Goal: Task Accomplishment & Management: Manage account settings

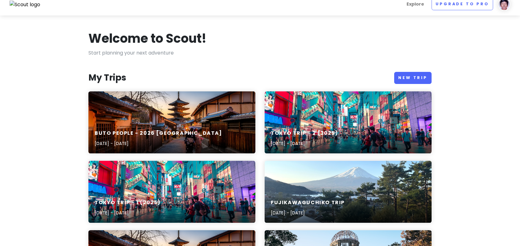
scroll to position [155, 0]
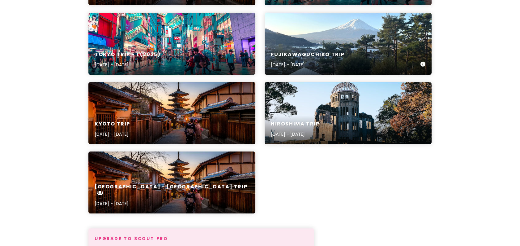
click at [386, 53] on div "Fujikawaguchiko Trip Nov 6, 2025 - Nov 8, 2025" at bounding box center [348, 59] width 167 height 29
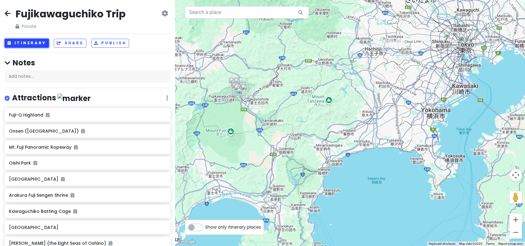
click at [31, 42] on button "Itinerary" at bounding box center [27, 43] width 44 height 9
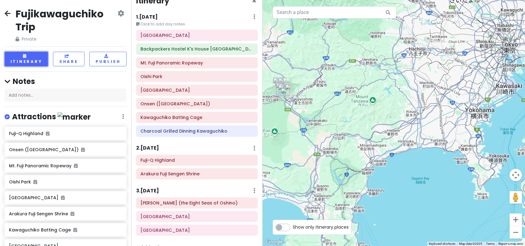
scroll to position [24, 0]
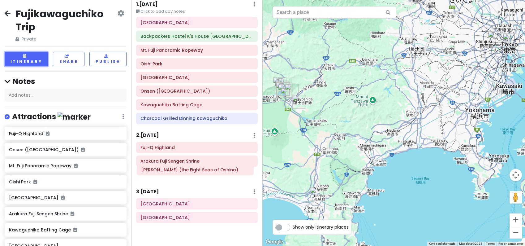
drag, startPoint x: 200, startPoint y: 193, endPoint x: 200, endPoint y: 173, distance: 20.4
click at [200, 173] on div "Itinerary × 1 . Thu 11/6 Edit Day Notes Delete Day Click to add day notes MISHI…" at bounding box center [196, 123] width 131 height 246
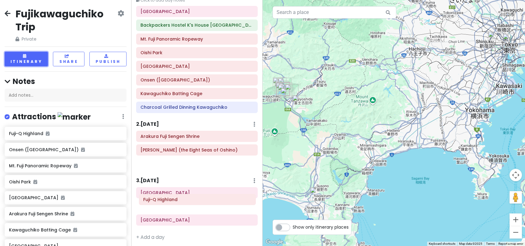
scroll to position [38, 0]
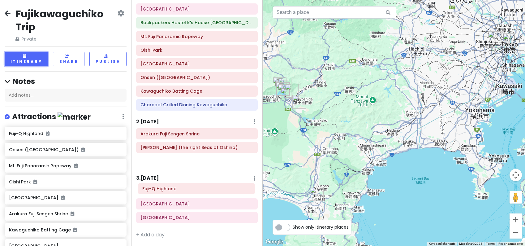
drag, startPoint x: 206, startPoint y: 154, endPoint x: 206, endPoint y: 190, distance: 36.2
click at [206, 190] on div "Itinerary × 1 . Thu 11/6 Edit Day Notes Delete Day Click to add day notes MISHI…" at bounding box center [196, 123] width 131 height 246
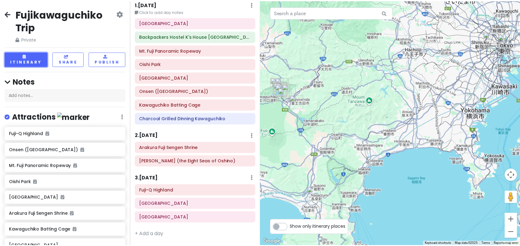
scroll to position [0, 0]
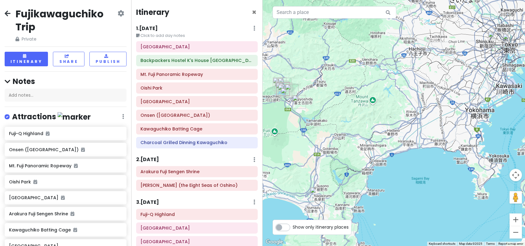
click at [8, 11] on icon at bounding box center [8, 13] width 6 height 5
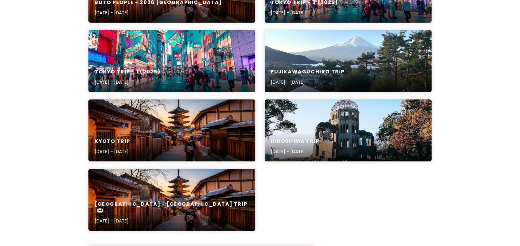
scroll to position [124, 0]
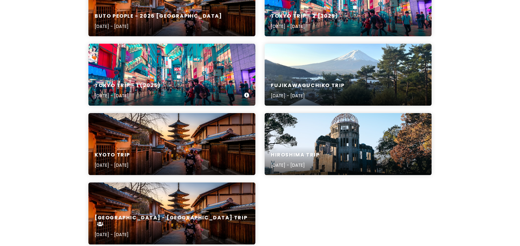
click at [188, 60] on div "Tokyo Trip - 1 (2025) Nov 8, 2025 - Nov 11, 2025" at bounding box center [171, 75] width 167 height 62
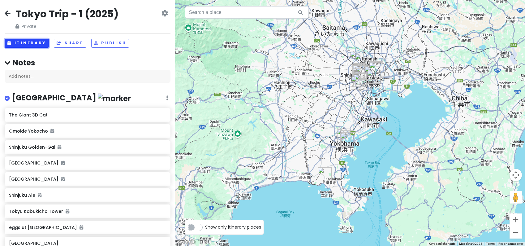
click at [13, 40] on button "Itinerary" at bounding box center [27, 43] width 44 height 9
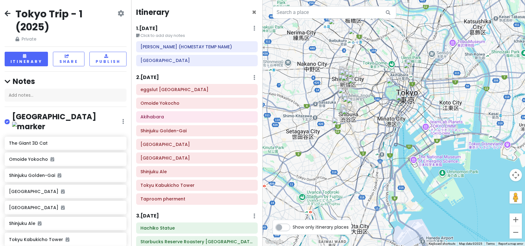
drag, startPoint x: 410, startPoint y: 83, endPoint x: 429, endPoint y: 107, distance: 30.6
click at [429, 107] on div at bounding box center [394, 123] width 263 height 246
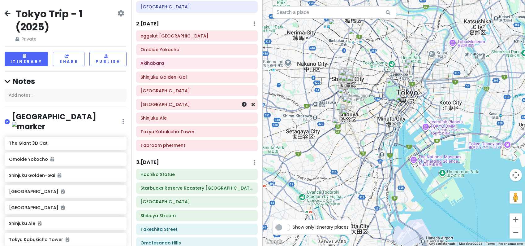
scroll to position [62, 0]
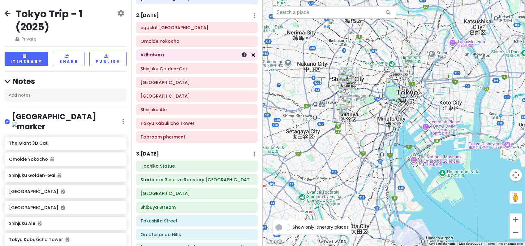
click at [252, 55] on icon at bounding box center [253, 54] width 3 height 5
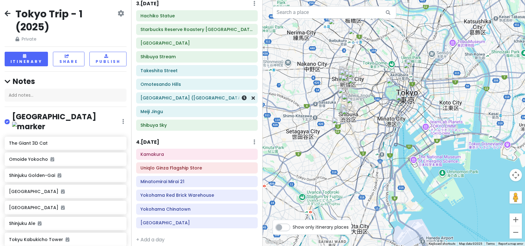
scroll to position [204, 0]
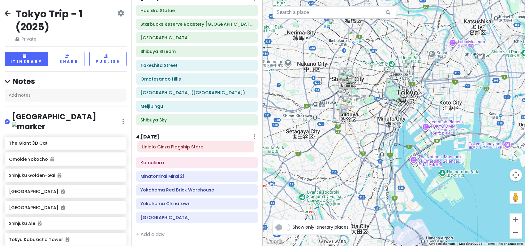
drag, startPoint x: 204, startPoint y: 162, endPoint x: 205, endPoint y: 147, distance: 15.5
click at [205, 147] on div "Kamakura Uniqlo Ginza Flagship Store Minatomirai Mirai 21 Yokohama Red Brick Wa…" at bounding box center [196, 184] width 131 height 82
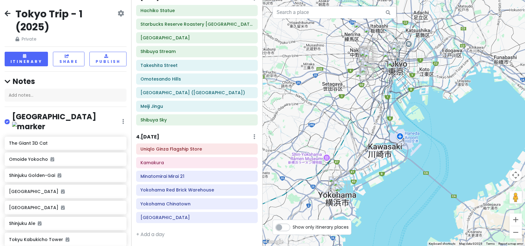
drag, startPoint x: 418, startPoint y: 175, endPoint x: 412, endPoint y: 123, distance: 52.6
click at [412, 123] on div at bounding box center [394, 123] width 263 height 246
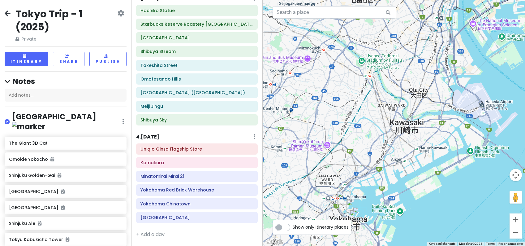
drag, startPoint x: 332, startPoint y: 116, endPoint x: 413, endPoint y: 75, distance: 91.5
click at [413, 75] on div at bounding box center [394, 123] width 263 height 246
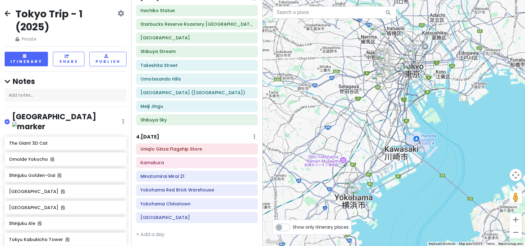
drag, startPoint x: 401, startPoint y: 79, endPoint x: 377, endPoint y: 122, distance: 49.7
click at [377, 122] on div at bounding box center [394, 123] width 263 height 246
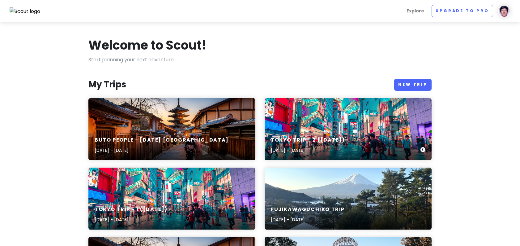
click at [337, 120] on div "Tokyo Trip - 2 (2025) Nov 12, 2025 - Nov 14, 2025" at bounding box center [348, 129] width 167 height 62
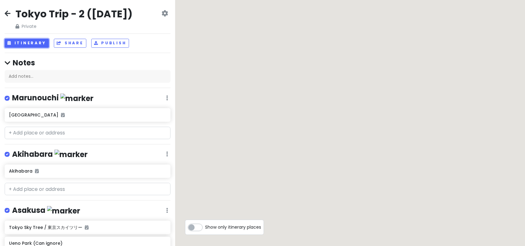
click at [20, 41] on button "Itinerary" at bounding box center [27, 43] width 44 height 9
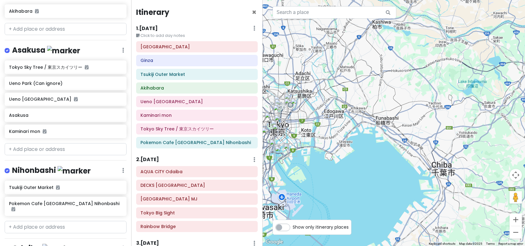
scroll to position [186, 0]
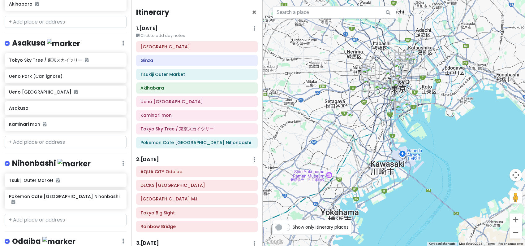
drag, startPoint x: 327, startPoint y: 173, endPoint x: 446, endPoint y: 131, distance: 125.7
click at [446, 131] on div at bounding box center [394, 123] width 263 height 246
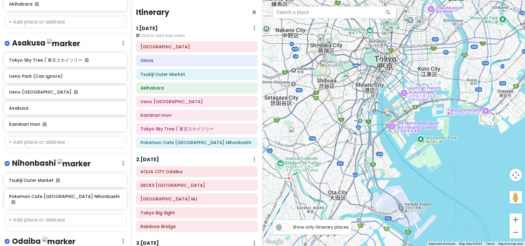
drag, startPoint x: 405, startPoint y: 111, endPoint x: 438, endPoint y: 133, distance: 40.2
click at [438, 133] on div at bounding box center [394, 123] width 263 height 246
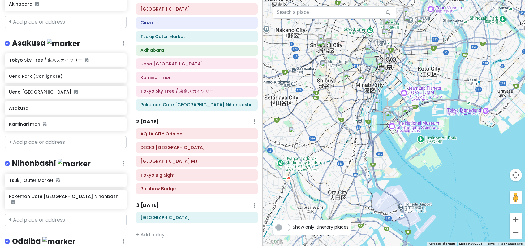
scroll to position [7, 0]
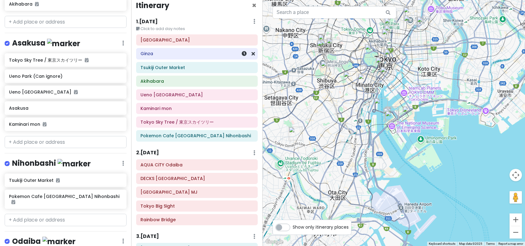
click at [211, 54] on h6 "Ginza" at bounding box center [196, 54] width 113 height 6
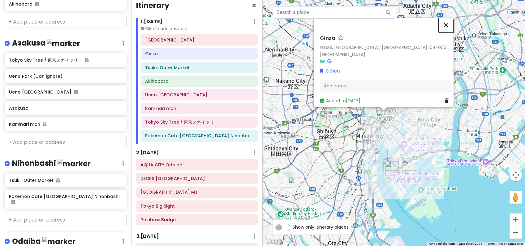
click at [449, 27] on button "Close" at bounding box center [446, 25] width 15 height 15
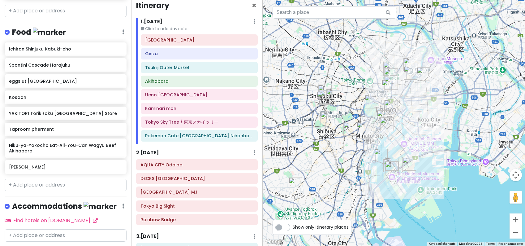
scroll to position [495, 0]
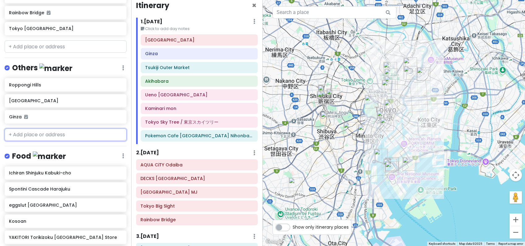
click at [78, 128] on input "text" at bounding box center [66, 134] width 122 height 12
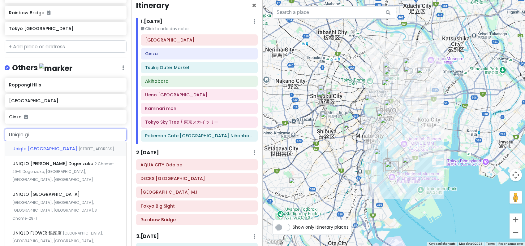
type input "Uniqlo gin"
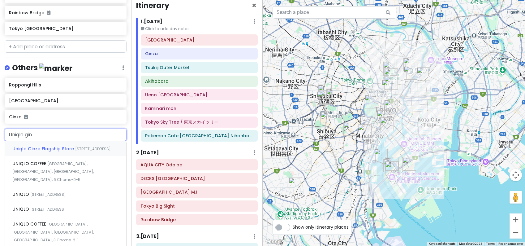
click at [71, 145] on div "Uniqlo Ginza Flagship Store 6 Chome-9-5 Ginza, Chuo City, Tokyo, Japan" at bounding box center [65, 148] width 121 height 15
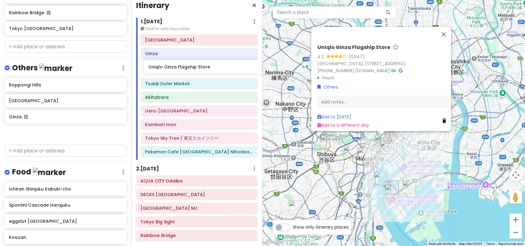
drag, startPoint x: 75, startPoint y: 126, endPoint x: 214, endPoint y: 69, distance: 150.5
click at [214, 69] on div "Tokyo Trip - 2 (2025) Private Change Dates Make a Copy Delete Trip Go Pro ⚡️ Gi…" at bounding box center [262, 123] width 525 height 246
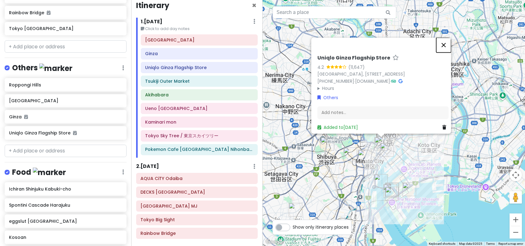
click at [445, 37] on button "Close" at bounding box center [443, 44] width 15 height 15
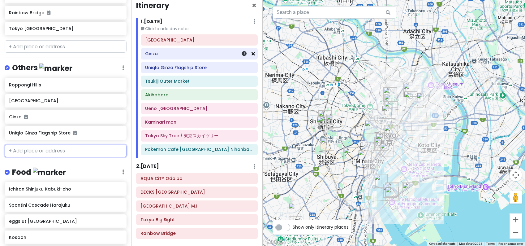
click at [252, 54] on icon at bounding box center [253, 53] width 3 height 5
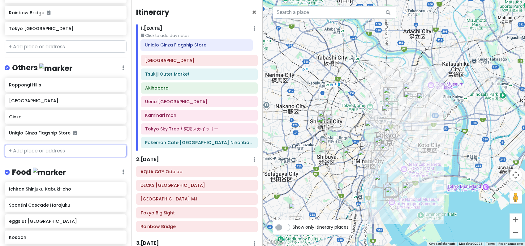
drag, startPoint x: 197, startPoint y: 54, endPoint x: 197, endPoint y: 46, distance: 8.7
click at [197, 46] on div "Imperial Palace Uniqlo Ginza Flagship Store Tsukiji Outer Market Akihabara Ueno…" at bounding box center [199, 95] width 126 height 109
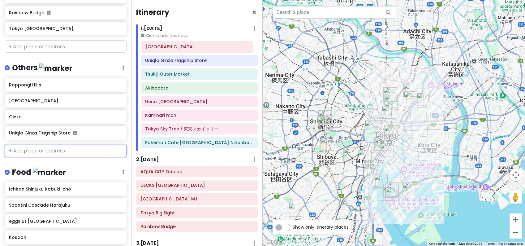
drag, startPoint x: 200, startPoint y: 61, endPoint x: 200, endPoint y: 47, distance: 13.6
click at [200, 47] on div "Uniqlo Ginza Flagship Store Imperial Palace Tsukiji Outer Market Akihabara Ueno…" at bounding box center [199, 95] width 126 height 109
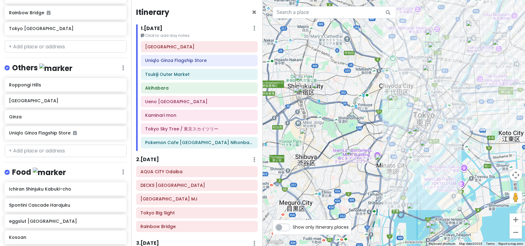
drag, startPoint x: 375, startPoint y: 126, endPoint x: 519, endPoint y: 136, distance: 144.3
click at [520, 136] on div at bounding box center [394, 123] width 263 height 246
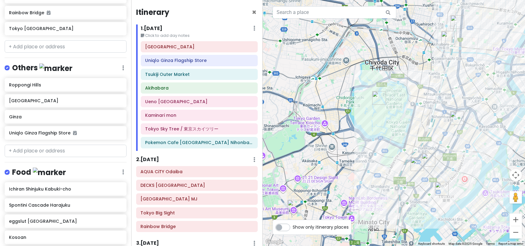
drag, startPoint x: 417, startPoint y: 112, endPoint x: 394, endPoint y: 142, distance: 38.0
click at [394, 142] on div at bounding box center [394, 123] width 263 height 246
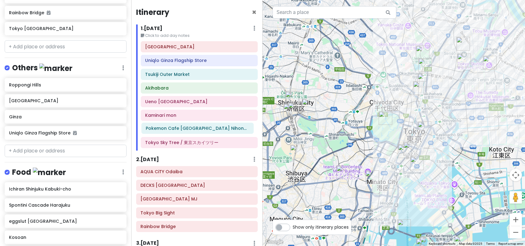
drag, startPoint x: 218, startPoint y: 142, endPoint x: 219, endPoint y: 127, distance: 14.2
click at [219, 127] on div "Imperial Palace Uniqlo Ginza Flagship Store Tsukiji Outer Market Akihabara Ueno…" at bounding box center [199, 95] width 126 height 109
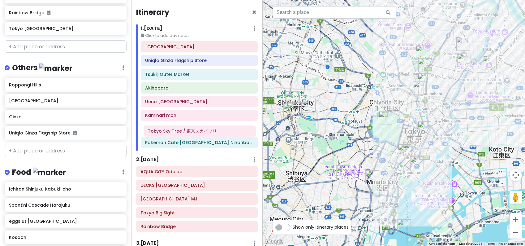
drag, startPoint x: 200, startPoint y: 144, endPoint x: 202, endPoint y: 132, distance: 11.8
click at [202, 132] on div "Imperial Palace Uniqlo Ginza Flagship Store Tsukiji Outer Market Akihabara Ueno…" at bounding box center [199, 95] width 126 height 109
click at [252, 142] on icon at bounding box center [253, 142] width 3 height 5
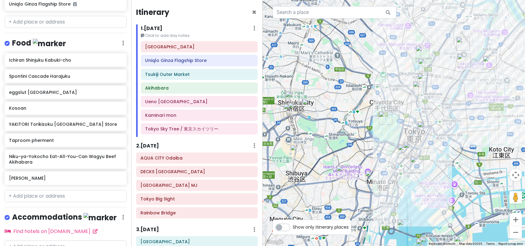
scroll to position [619, 0]
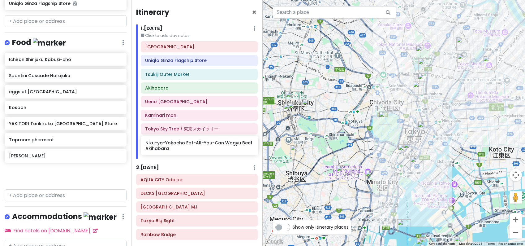
drag, startPoint x: 90, startPoint y: 158, endPoint x: 227, endPoint y: 147, distance: 136.9
click at [227, 147] on div "Tokyo Trip - 2 (2025) Private Change Dates Make a Copy Delete Trip Go Pro ⚡️ Gi…" at bounding box center [262, 123] width 525 height 246
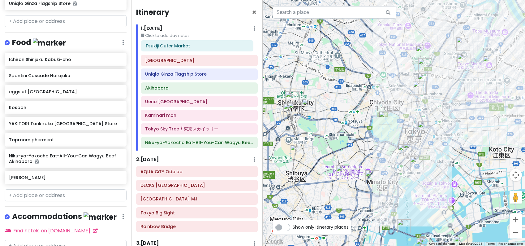
drag, startPoint x: 195, startPoint y: 77, endPoint x: 196, endPoint y: 49, distance: 28.5
click at [196, 49] on div "Imperial Palace Uniqlo Ginza Flagship Store Tsukiji Outer Market Akihabara Ueno…" at bounding box center [199, 95] width 126 height 109
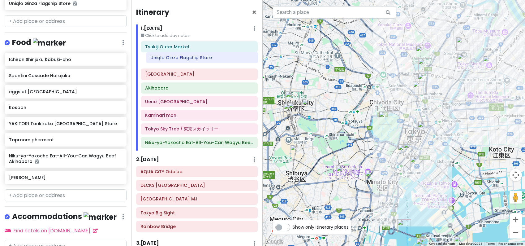
drag, startPoint x: 187, startPoint y: 79, endPoint x: 192, endPoint y: 62, distance: 17.5
click at [192, 62] on div "Tsukiji Outer Market Imperial Palace Uniqlo Ginza Flagship Store Akihabara Ueno…" at bounding box center [199, 95] width 126 height 109
click at [422, 130] on img "Pokemon Cafe Tokyo Nihonbashi" at bounding box center [425, 128] width 14 height 14
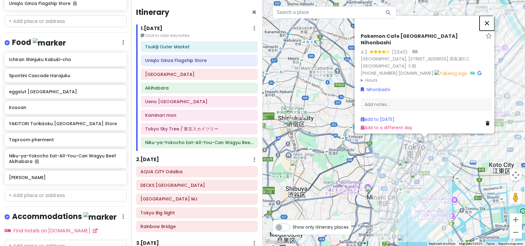
click at [489, 24] on button "Close" at bounding box center [487, 23] width 15 height 15
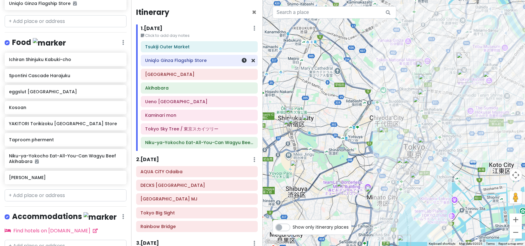
click at [209, 64] on div "Uniqlo Ginza Flagship Store" at bounding box center [199, 60] width 108 height 9
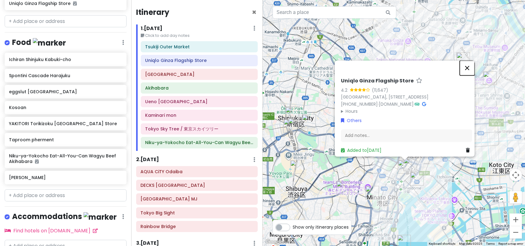
click at [470, 60] on button "Close" at bounding box center [467, 67] width 15 height 15
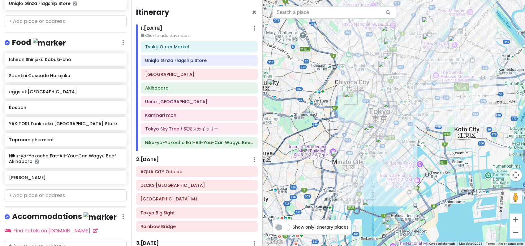
drag, startPoint x: 328, startPoint y: 75, endPoint x: 334, endPoint y: 106, distance: 32.2
click at [334, 106] on div "To navigate, press the arrow keys." at bounding box center [394, 123] width 263 height 246
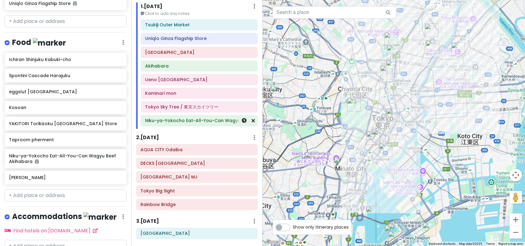
scroll to position [0, 0]
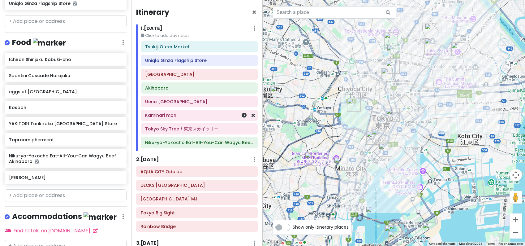
click at [195, 118] on h6 "Kaminari mon" at bounding box center [199, 115] width 108 height 6
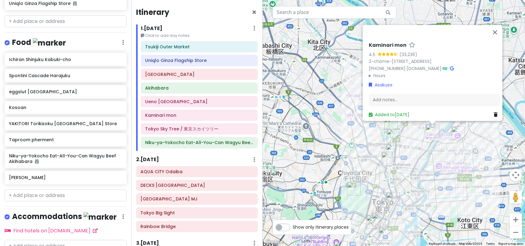
click at [337, 120] on div "Kaminari mon 4.5 (33,236) 2-chōme-3-1 Asakusa, Taito City, Tokyo 111-0032, Japa…" at bounding box center [394, 123] width 263 height 246
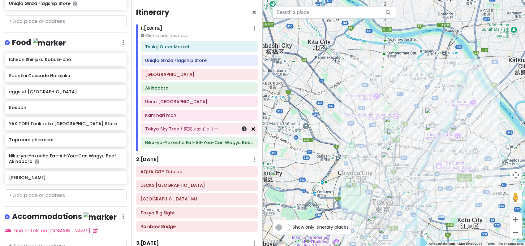
click at [252, 130] on icon at bounding box center [253, 128] width 3 height 5
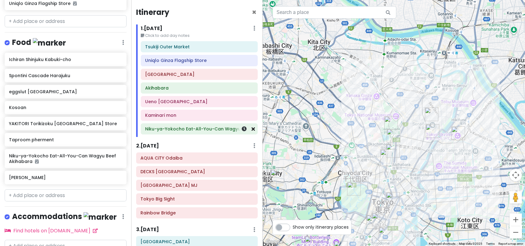
click at [252, 130] on icon at bounding box center [253, 128] width 3 height 5
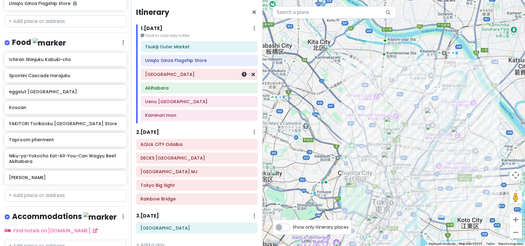
scroll to position [11, 0]
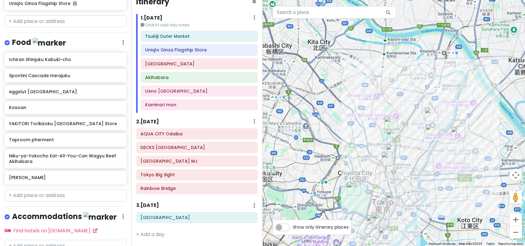
click at [387, 158] on img "Niku-ya-Yokocho Eat-All-You-Can Wagyu Beef Akihabara" at bounding box center [388, 159] width 14 height 14
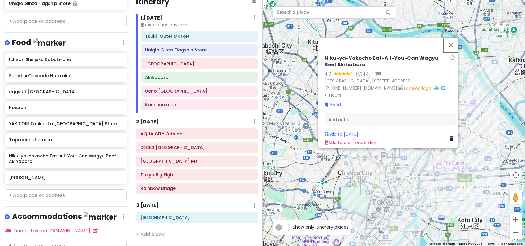
click at [455, 38] on button "Close" at bounding box center [450, 45] width 15 height 15
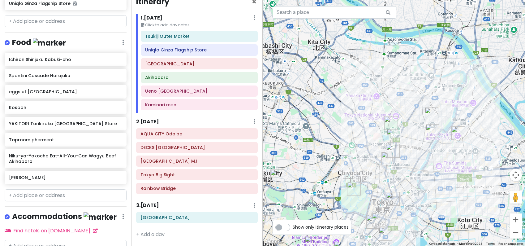
click at [293, 225] on label "Show only itinerary places" at bounding box center [321, 225] width 56 height 7
click at [293, 225] on input "Show only itinerary places" at bounding box center [295, 224] width 4 height 4
checkbox input "true"
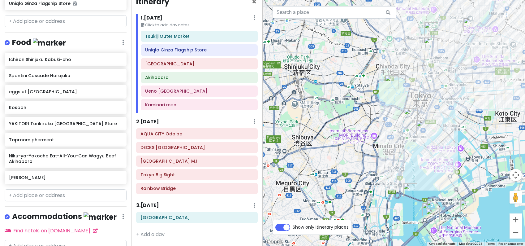
drag, startPoint x: 327, startPoint y: 153, endPoint x: 347, endPoint y: 80, distance: 75.7
click at [347, 80] on div at bounding box center [394, 123] width 263 height 246
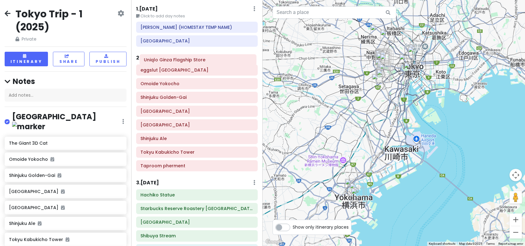
scroll to position [19, 0]
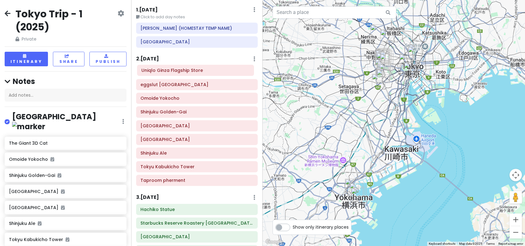
drag, startPoint x: 191, startPoint y: 167, endPoint x: 192, endPoint y: 73, distance: 94.4
click at [192, 73] on div "Itinerary × 1 . [DATE] Edit Day Notes Delete Day Click to add day notes [PERSON…" at bounding box center [196, 123] width 131 height 246
drag, startPoint x: 198, startPoint y: 74, endPoint x: 199, endPoint y: 117, distance: 42.7
click at [199, 117] on div "Uniqlo Ginza Flagship Store eggslut [GEOGRAPHIC_DATA] Omoide Yokocho Shinjuku G…" at bounding box center [196, 126] width 131 height 123
drag, startPoint x: 202, startPoint y: 115, endPoint x: 205, endPoint y: 114, distance: 3.1
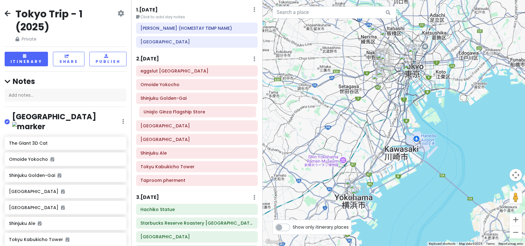
click at [205, 114] on div "eggslut Shinjuku Southern Terrace Omoide Yokocho Shinjuku Golden-Gai Uniqlo Gin…" at bounding box center [196, 126] width 131 height 123
click at [207, 116] on div "Uniqlo Ginza Flagship Store" at bounding box center [196, 112] width 113 height 9
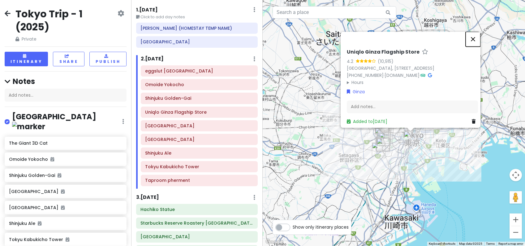
click at [476, 32] on button "Close" at bounding box center [473, 39] width 15 height 15
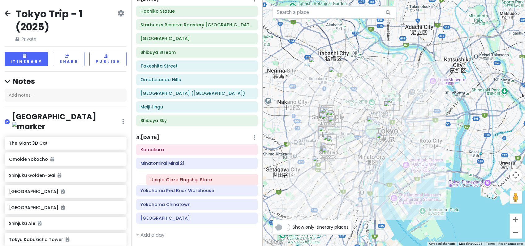
scroll to position [217, 0]
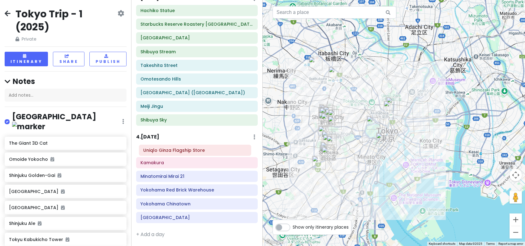
drag, startPoint x: 210, startPoint y: 113, endPoint x: 209, endPoint y: 151, distance: 38.1
click at [209, 151] on div "Itinerary × 1 . [DATE] Edit Day Notes Delete Day Click to add day notes [PERSON…" at bounding box center [196, 123] width 131 height 246
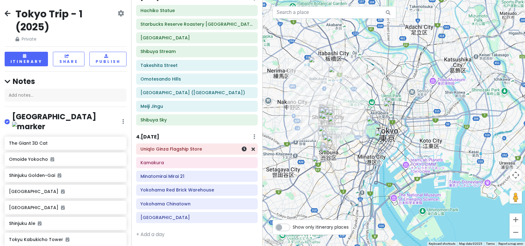
scroll to position [204, 0]
click at [200, 152] on div "Uniqlo Ginza Flagship Store" at bounding box center [196, 148] width 113 height 9
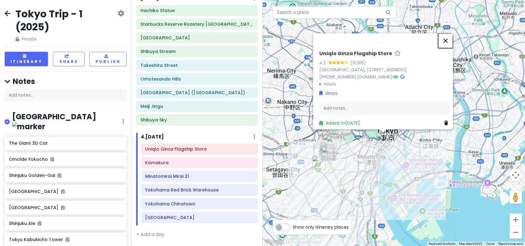
click at [450, 33] on button "Close" at bounding box center [445, 40] width 15 height 15
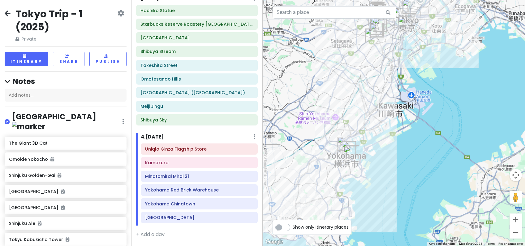
drag, startPoint x: 406, startPoint y: 175, endPoint x: 412, endPoint y: 78, distance: 97.7
click at [412, 78] on div at bounding box center [394, 123] width 263 height 246
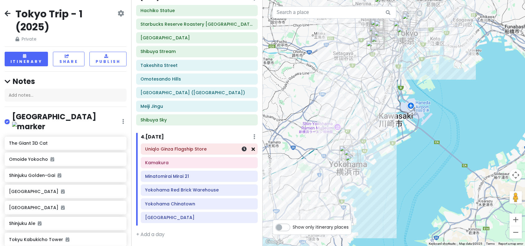
click at [252, 150] on icon at bounding box center [253, 148] width 3 height 5
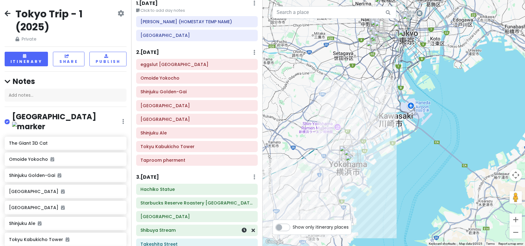
scroll to position [4, 0]
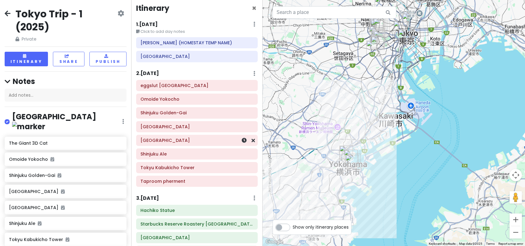
click at [216, 144] on div "[GEOGRAPHIC_DATA]" at bounding box center [196, 140] width 113 height 9
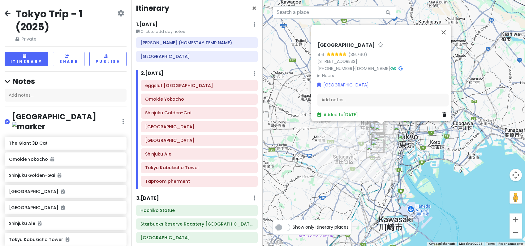
click at [454, 182] on div "[GEOGRAPHIC_DATA] 4.6 (39,760) [GEOGRAPHIC_DATA] [PHONE_NUMBER] · [DOMAIN_NAME]…" at bounding box center [394, 123] width 263 height 246
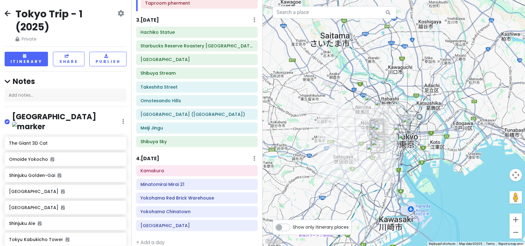
scroll to position [190, 0]
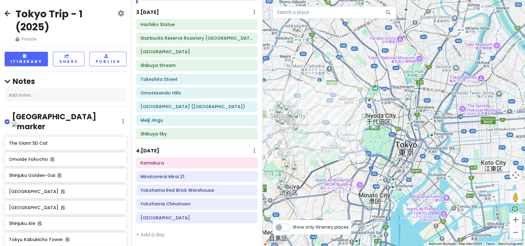
drag, startPoint x: 338, startPoint y: 124, endPoint x: 373, endPoint y: 65, distance: 68.8
click at [373, 65] on div at bounding box center [394, 123] width 263 height 246
click at [377, 130] on img "Imperial Palace" at bounding box center [377, 132] width 14 height 14
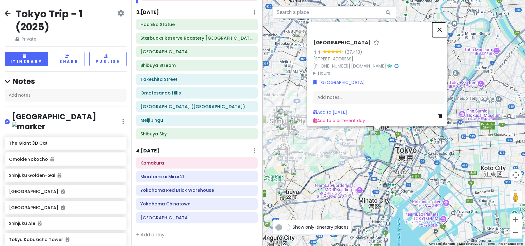
click at [442, 26] on button "Close" at bounding box center [439, 29] width 15 height 15
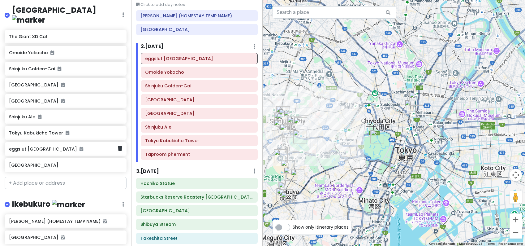
scroll to position [93, 0]
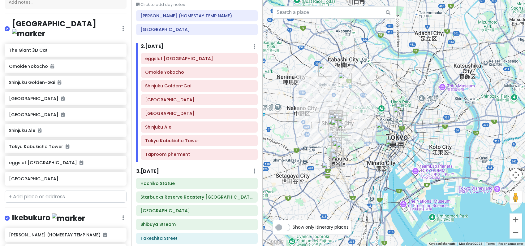
drag, startPoint x: 353, startPoint y: 170, endPoint x: 352, endPoint y: 164, distance: 6.5
click at [356, 163] on div at bounding box center [394, 123] width 263 height 246
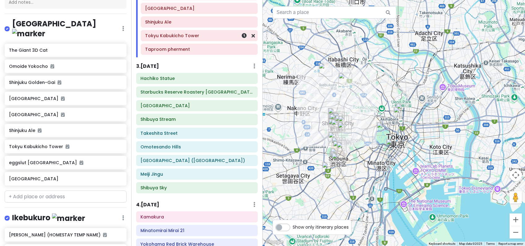
scroll to position [190, 0]
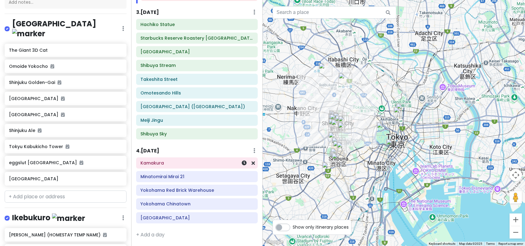
click at [190, 164] on h6 "Kamakura" at bounding box center [196, 163] width 113 height 6
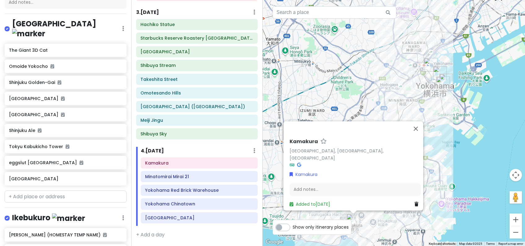
click at [457, 114] on div "[PERSON_NAME], [GEOGRAPHIC_DATA], [GEOGRAPHIC_DATA] Kamakura Add notes... Added…" at bounding box center [394, 123] width 263 height 246
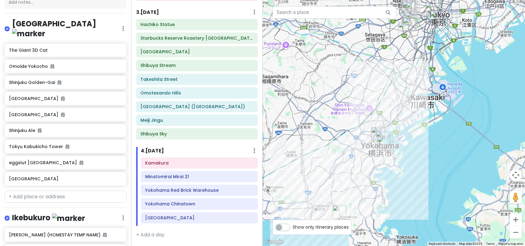
drag, startPoint x: 465, startPoint y: 55, endPoint x: 400, endPoint y: 103, distance: 81.0
click at [400, 103] on div at bounding box center [394, 123] width 263 height 246
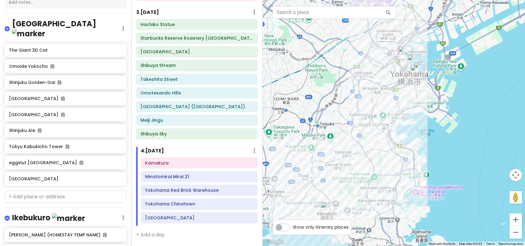
drag, startPoint x: 350, startPoint y: 193, endPoint x: 351, endPoint y: 215, distance: 21.7
click at [352, 215] on div at bounding box center [394, 123] width 263 height 246
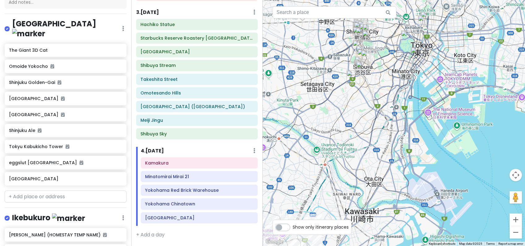
drag, startPoint x: 353, startPoint y: 102, endPoint x: 339, endPoint y: 170, distance: 69.9
click at [339, 170] on div at bounding box center [394, 123] width 263 height 246
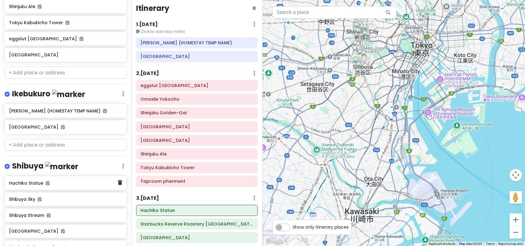
scroll to position [340, 0]
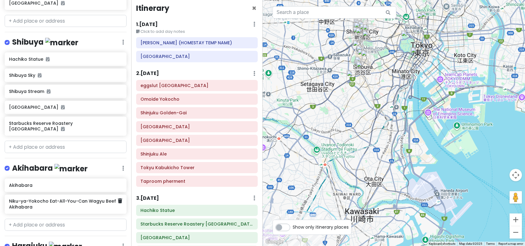
click at [82, 198] on h6 "Niku-ya-Yokocho Eat-All-You-Can Wagyu Beef Akihabara" at bounding box center [63, 203] width 109 height 11
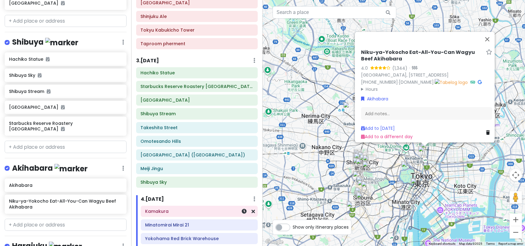
scroll to position [66, 0]
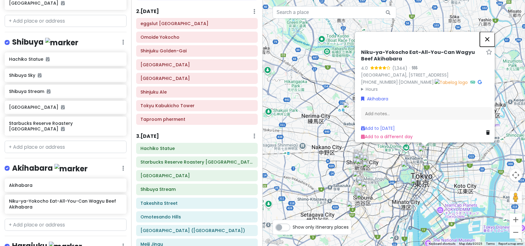
click at [491, 32] on button "Close" at bounding box center [487, 39] width 15 height 15
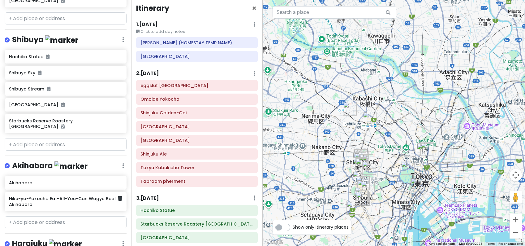
scroll to position [343, 0]
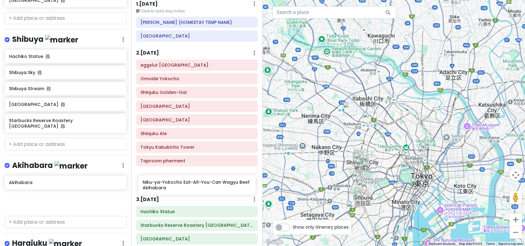
drag, startPoint x: 69, startPoint y: 188, endPoint x: 203, endPoint y: 186, distance: 133.7
click at [203, 186] on div "Tokyo Trip - 1 (2025) Private Change Dates Make a Copy Delete Trip Go Pro ⚡️ Gi…" at bounding box center [262, 123] width 525 height 246
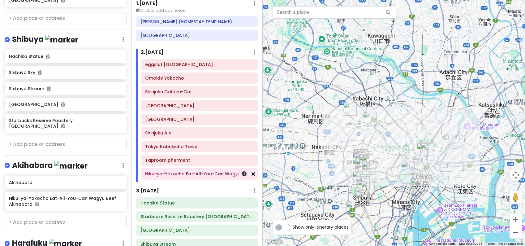
click at [252, 176] on icon at bounding box center [253, 173] width 3 height 5
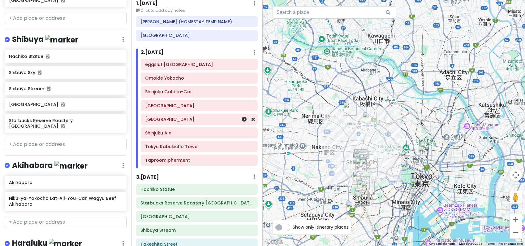
scroll to position [0, 0]
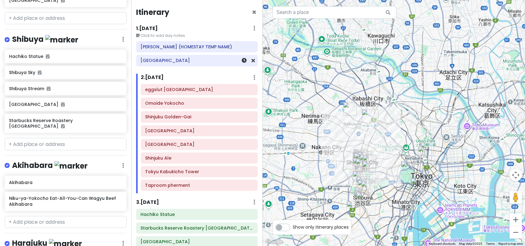
click at [209, 63] on h6 "[GEOGRAPHIC_DATA]" at bounding box center [196, 61] width 113 height 6
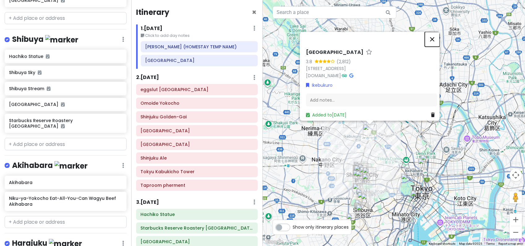
click at [436, 32] on button "Close" at bounding box center [432, 39] width 15 height 15
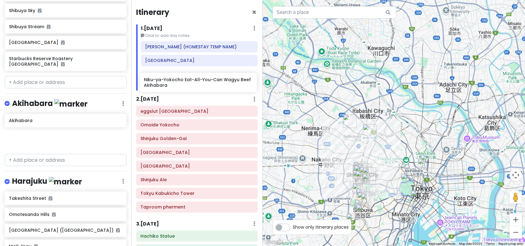
drag, startPoint x: 91, startPoint y: 118, endPoint x: 209, endPoint y: 77, distance: 124.8
click at [209, 77] on div "Tokyo Trip - 1 (2025) Private Change Dates Make a Copy Delete Trip Go Pro ⚡️ Gi…" at bounding box center [262, 123] width 525 height 246
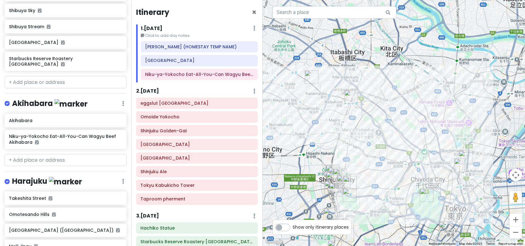
drag, startPoint x: 389, startPoint y: 129, endPoint x: 391, endPoint y: 95, distance: 34.4
click at [391, 95] on div at bounding box center [394, 123] width 263 height 246
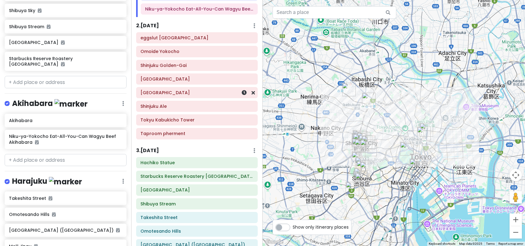
scroll to position [62, 0]
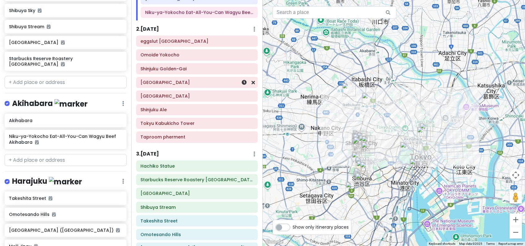
click at [203, 85] on div "[GEOGRAPHIC_DATA]" at bounding box center [196, 82] width 113 height 9
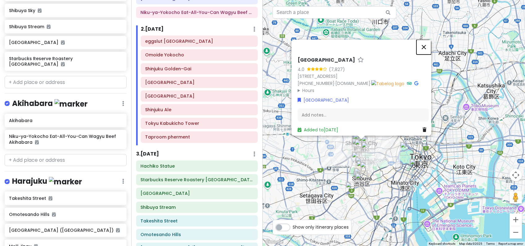
click at [425, 45] on button "Close" at bounding box center [423, 47] width 15 height 15
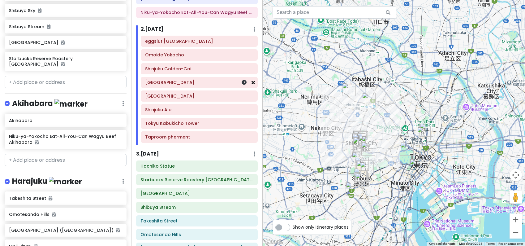
click at [252, 82] on icon at bounding box center [253, 82] width 3 height 5
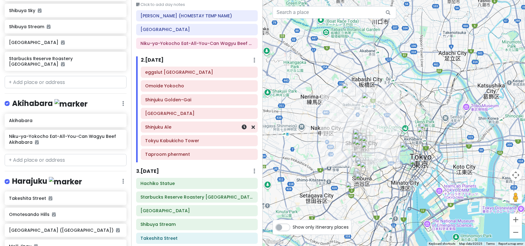
scroll to position [0, 0]
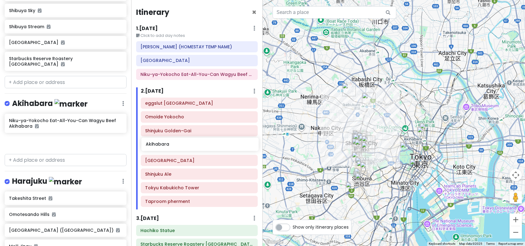
drag, startPoint x: 74, startPoint y: 105, endPoint x: 210, endPoint y: 146, distance: 142.8
click at [210, 146] on div "Tokyo Trip - 1 (2025) Private Change Dates Make a Copy Delete Trip Go Pro ⚡️ Gi…" at bounding box center [262, 123] width 525 height 246
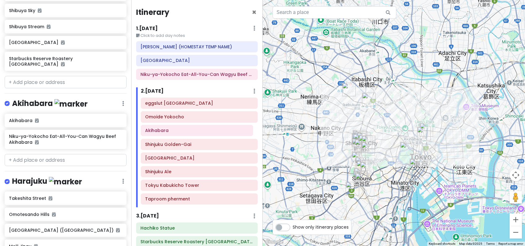
drag, startPoint x: 172, startPoint y: 141, endPoint x: 172, endPoint y: 131, distance: 10.5
click at [172, 131] on div "eggslut Shinjuku Southern Terrace Omoide Yokocho Shinjuku Golden-Gai Akihabara …" at bounding box center [199, 151] width 126 height 109
drag, startPoint x: 177, startPoint y: 146, endPoint x: 178, endPoint y: 162, distance: 15.5
click at [178, 162] on div "eggslut Shinjuku Southern Terrace Omoide Yokocho Akihabara Shinjuku Golden-Gai …" at bounding box center [199, 151] width 126 height 109
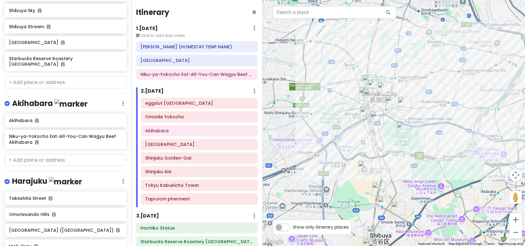
drag, startPoint x: 344, startPoint y: 71, endPoint x: 420, endPoint y: 55, distance: 77.1
click at [420, 55] on div at bounding box center [394, 123] width 263 height 246
click at [178, 159] on h6 "Shinjuku Golden-Gai" at bounding box center [199, 158] width 108 height 6
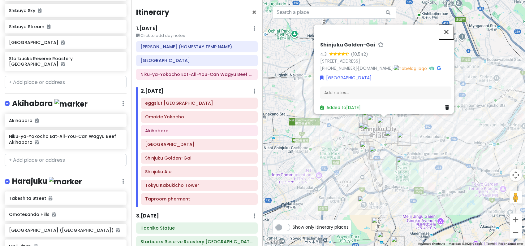
click at [451, 28] on button "Close" at bounding box center [446, 31] width 15 height 15
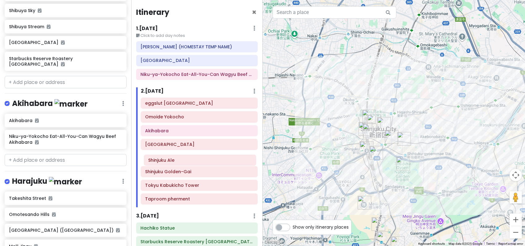
drag, startPoint x: 172, startPoint y: 171, endPoint x: 175, endPoint y: 160, distance: 11.9
click at [175, 160] on div "eggslut Shinjuku Southern Terrace Omoide Yokocho Akihabara Shinjuku [GEOGRAPHIC…" at bounding box center [199, 151] width 126 height 109
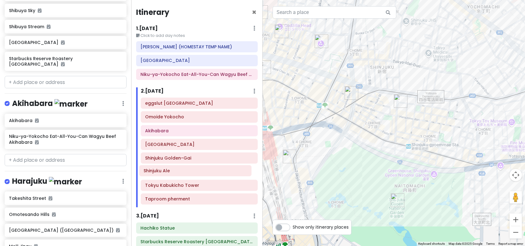
drag, startPoint x: 180, startPoint y: 160, endPoint x: 178, endPoint y: 173, distance: 12.8
click at [178, 173] on div "eggslut Shinjuku Southern Terrace Omoide Yokocho Akihabara Shinjuku [GEOGRAPHIC…" at bounding box center [199, 151] width 126 height 109
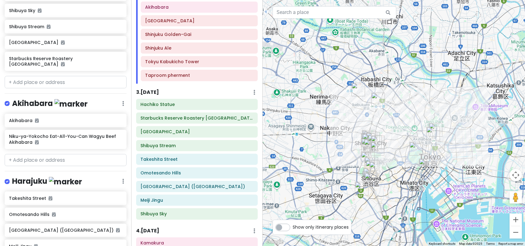
scroll to position [124, 0]
click at [62, 154] on input "text" at bounding box center [66, 160] width 122 height 12
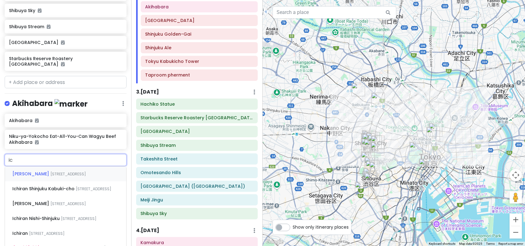
type input "i"
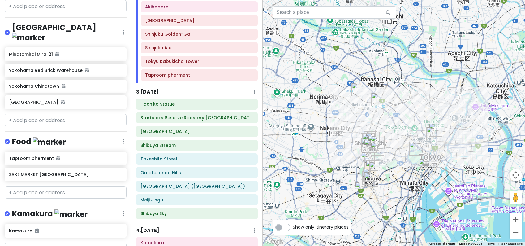
scroll to position [721, 0]
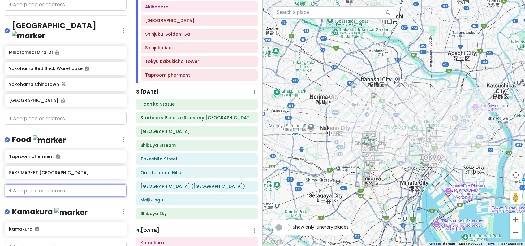
click at [49, 184] on input "text" at bounding box center [66, 190] width 122 height 12
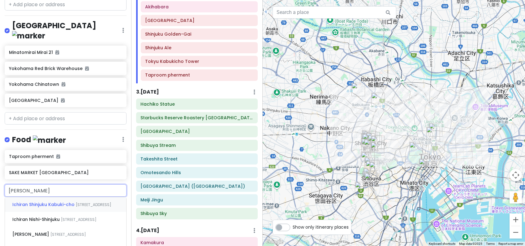
type input "ichiran sh"
click at [42, 201] on span "Ichiran Shinjuku Kabuki-cho" at bounding box center [43, 204] width 63 height 6
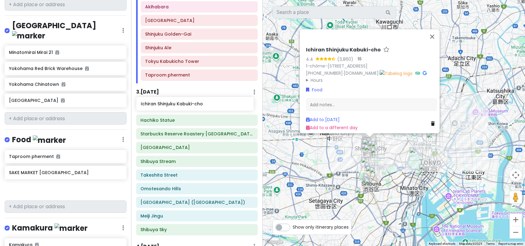
drag, startPoint x: 63, startPoint y: 162, endPoint x: 195, endPoint y: 106, distance: 143.1
click at [195, 106] on div "Tokyo Trip - 1 (2025) Private Change Dates Make a Copy Delete Trip Go Pro ⚡️ Gi…" at bounding box center [262, 123] width 525 height 246
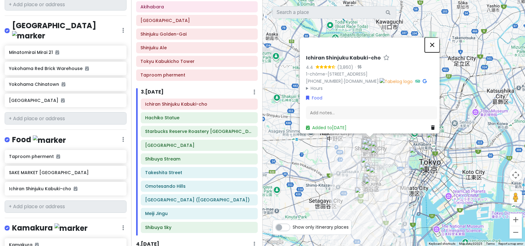
click at [437, 37] on button "Close" at bounding box center [432, 44] width 15 height 15
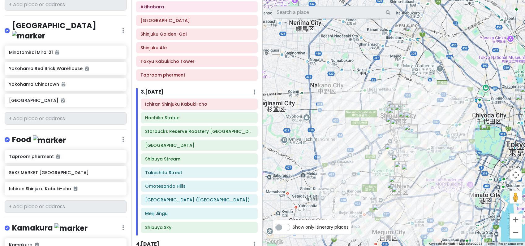
drag, startPoint x: 377, startPoint y: 138, endPoint x: 368, endPoint y: 89, distance: 49.7
click at [368, 89] on div at bounding box center [394, 123] width 263 height 246
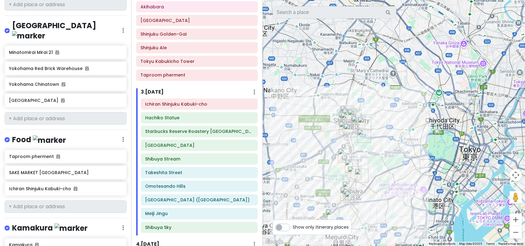
drag, startPoint x: 439, startPoint y: 118, endPoint x: 391, endPoint y: 123, distance: 47.9
click at [391, 123] on div at bounding box center [394, 123] width 263 height 246
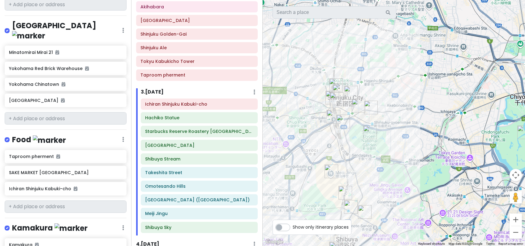
drag, startPoint x: 363, startPoint y: 102, endPoint x: 376, endPoint y: 89, distance: 17.9
click at [381, 88] on div at bounding box center [394, 123] width 263 height 246
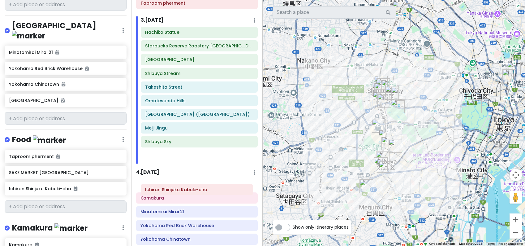
scroll to position [197, 0]
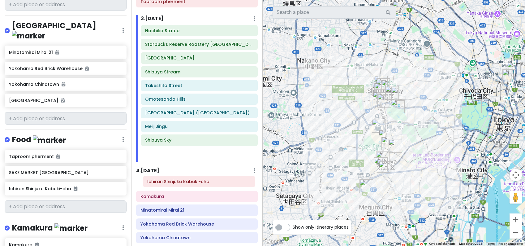
drag, startPoint x: 199, startPoint y: 46, endPoint x: 199, endPoint y: 184, distance: 138.3
click at [199, 184] on div "Itinerary × 1 . [DATE] Edit Day Notes Delete Day Click to add day notes [PERSON…" at bounding box center [196, 123] width 131 height 246
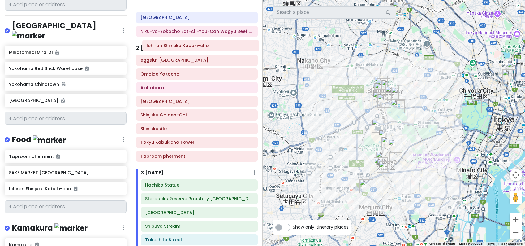
scroll to position [16, 0]
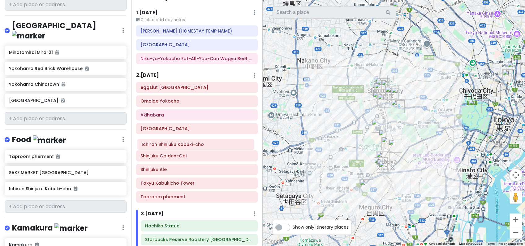
drag, startPoint x: 190, startPoint y: 173, endPoint x: 191, endPoint y: 148, distance: 25.1
click at [191, 148] on div "Itinerary × 1 . [DATE] Edit Day Notes Delete Day Click to add day notes [PERSON…" at bounding box center [196, 123] width 131 height 246
